Goal: Information Seeking & Learning: Find contact information

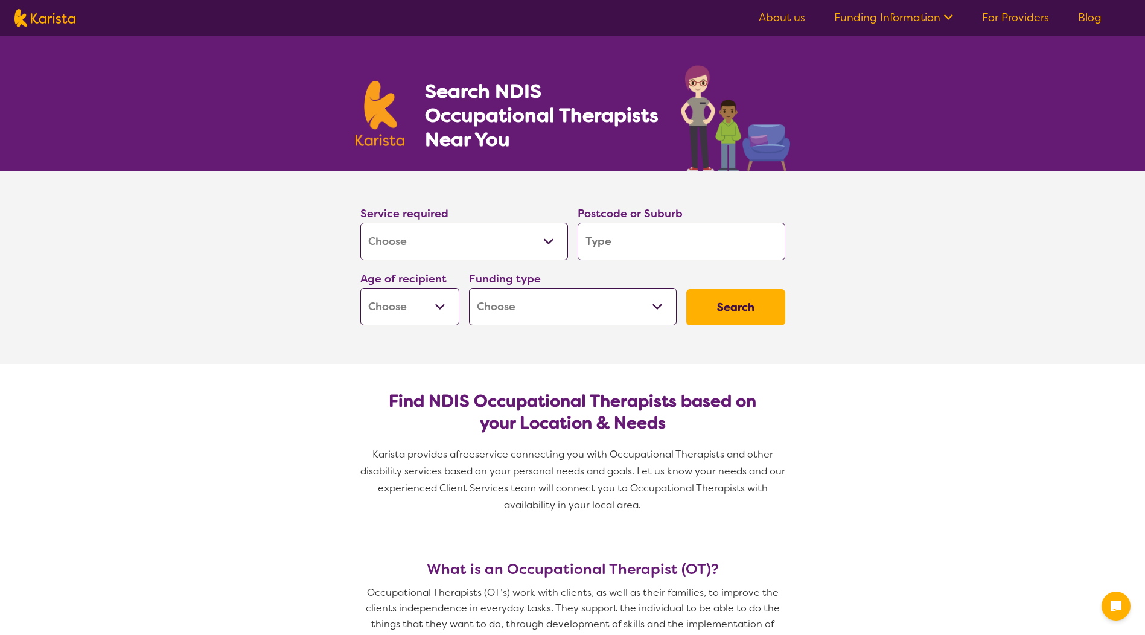
select select "[MEDICAL_DATA]"
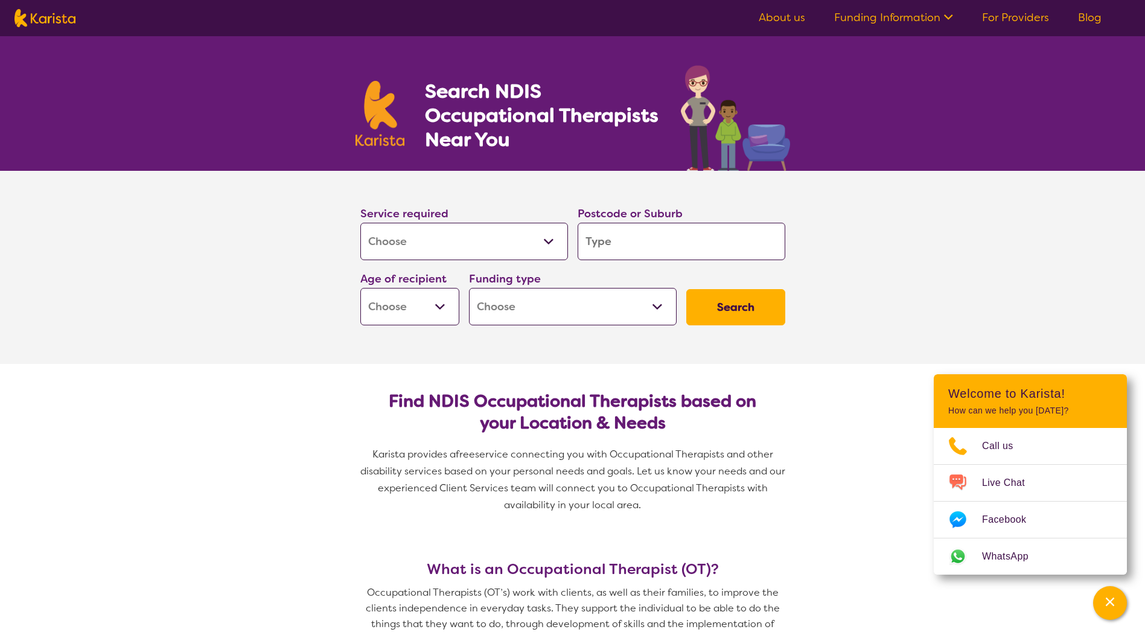
click at [601, 244] on input "search" at bounding box center [682, 241] width 208 height 37
type input "w"
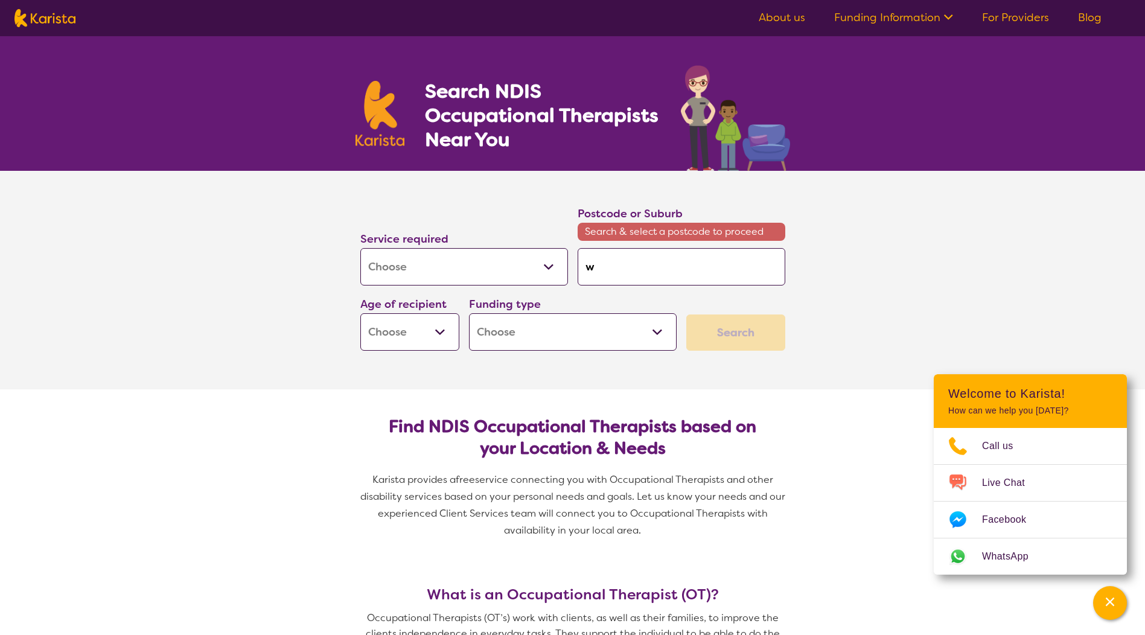
type input "wo"
type input "wod"
type input "wodo"
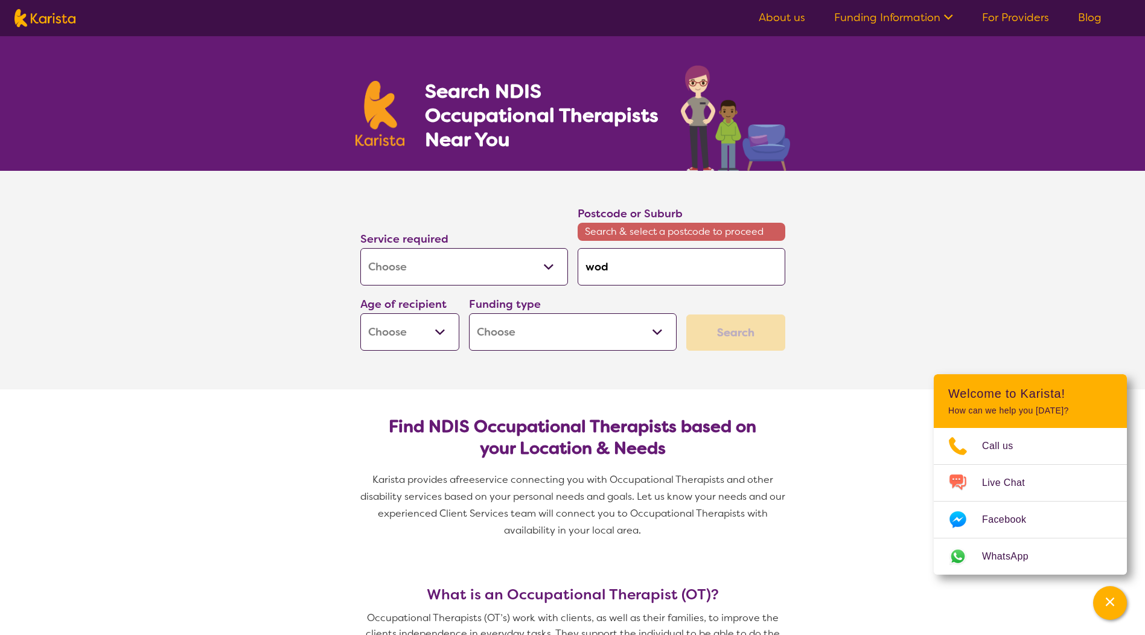
type input "wodo"
type input "wodon"
type input "wodong"
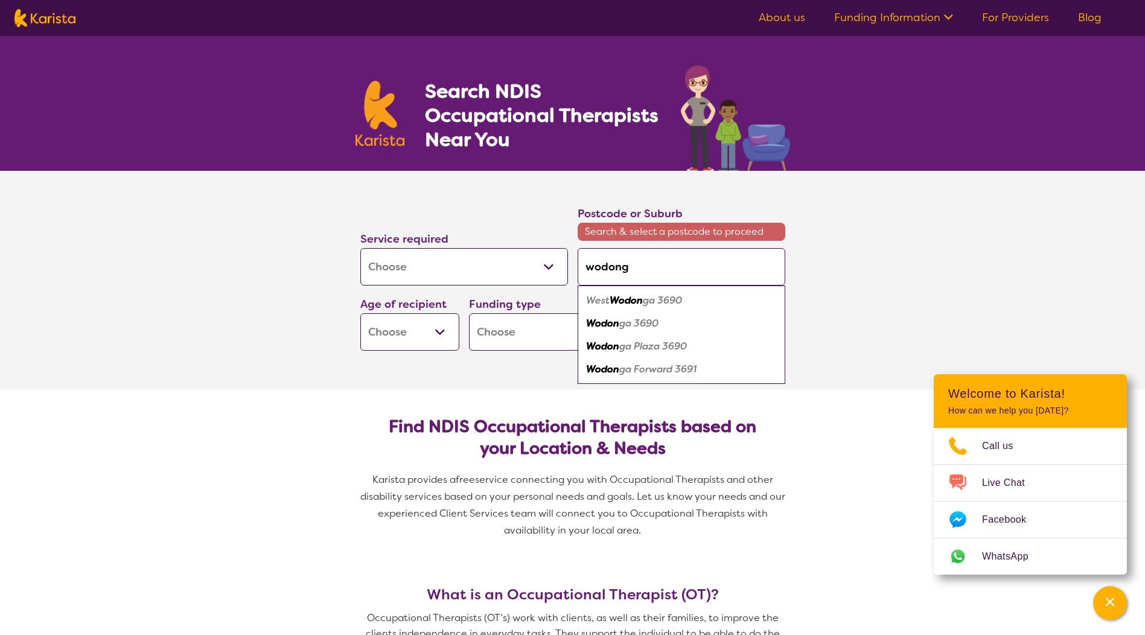
type input "wodonga"
click at [629, 329] on em "Wodonga" at bounding box center [608, 323] width 45 height 13
type input "3690"
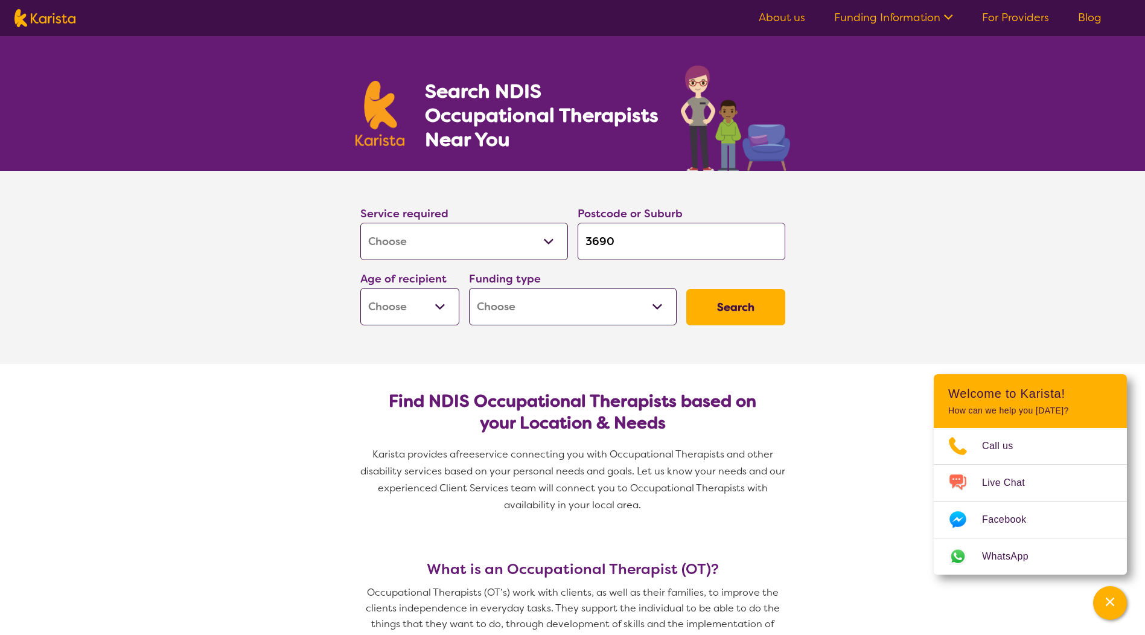
click at [721, 291] on button "Search" at bounding box center [735, 307] width 99 height 36
click at [450, 302] on select "Early Childhood - 0 to 9 Child - 10 to 11 Adolescent - 12 to 17 Adult - 18 to 6…" at bounding box center [409, 306] width 99 height 37
select select "CH"
click at [360, 288] on select "Early Childhood - 0 to 9 Child - 10 to 11 Adolescent - 12 to 17 Adult - 18 to 6…" at bounding box center [409, 306] width 99 height 37
select select "CH"
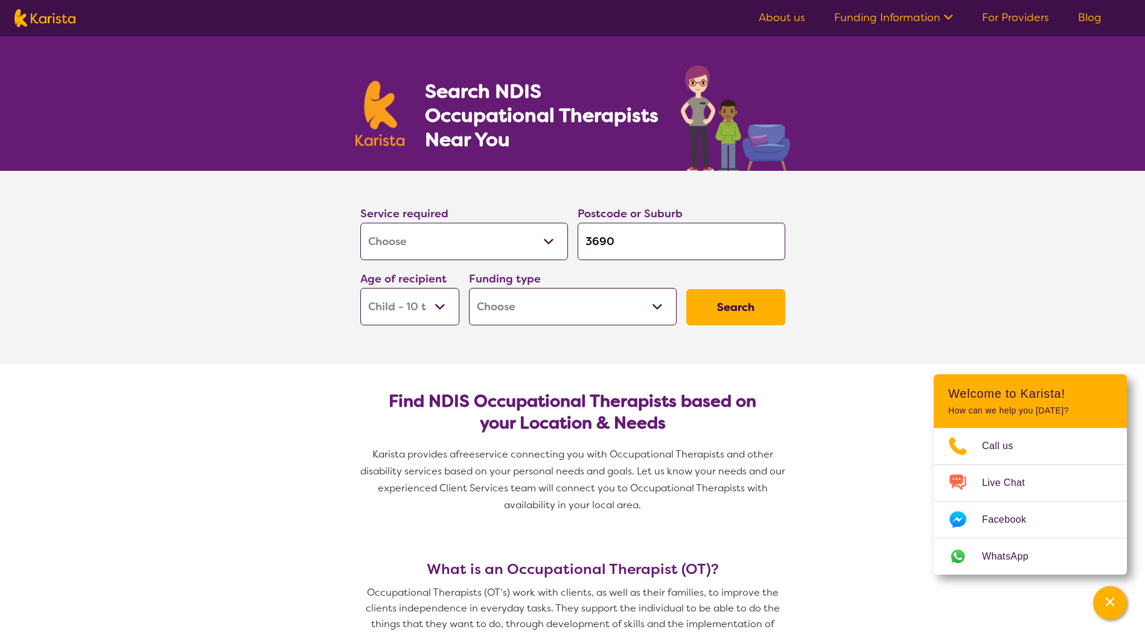
click at [511, 313] on select "Home Care Package (HCP) National Disability Insurance Scheme (NDIS) I don't know" at bounding box center [573, 306] width 208 height 37
select select "NDIS"
click at [469, 288] on select "Home Care Package (HCP) National Disability Insurance Scheme (NDIS) I don't know" at bounding box center [573, 306] width 208 height 37
select select "NDIS"
click at [719, 311] on button "Search" at bounding box center [735, 307] width 99 height 36
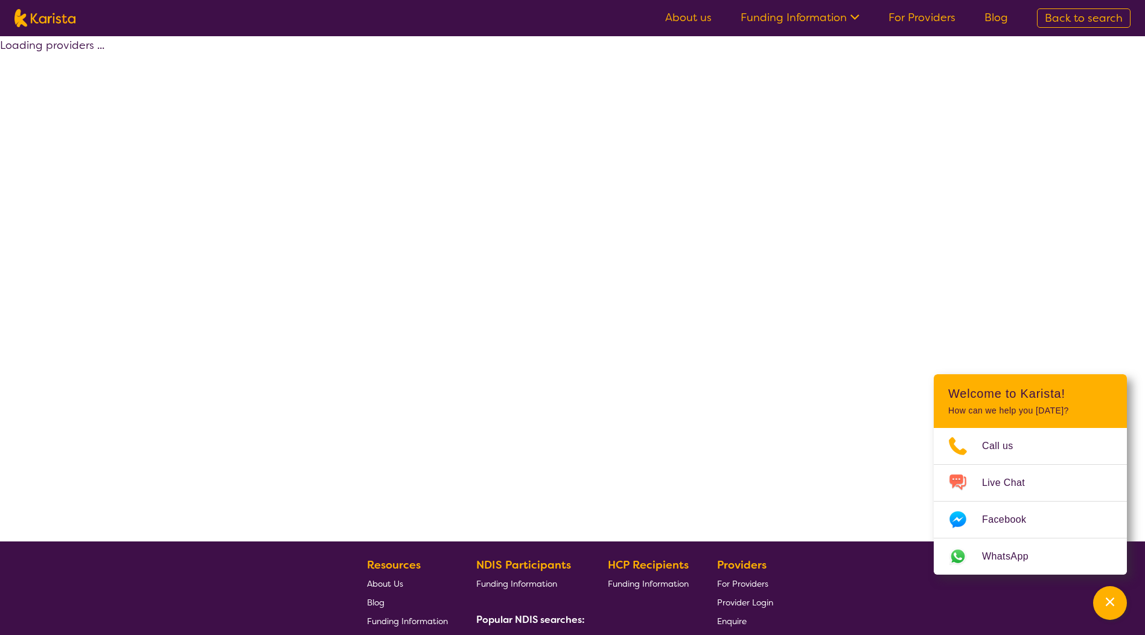
select select "by_score"
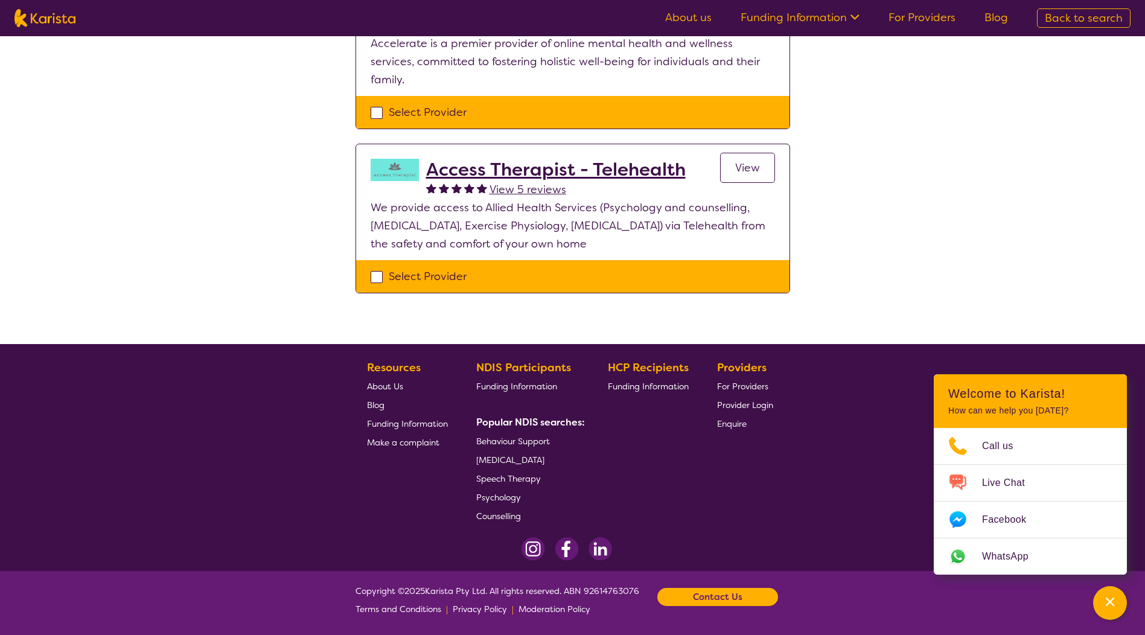
scroll to position [16, 0]
